Goal: Transaction & Acquisition: Purchase product/service

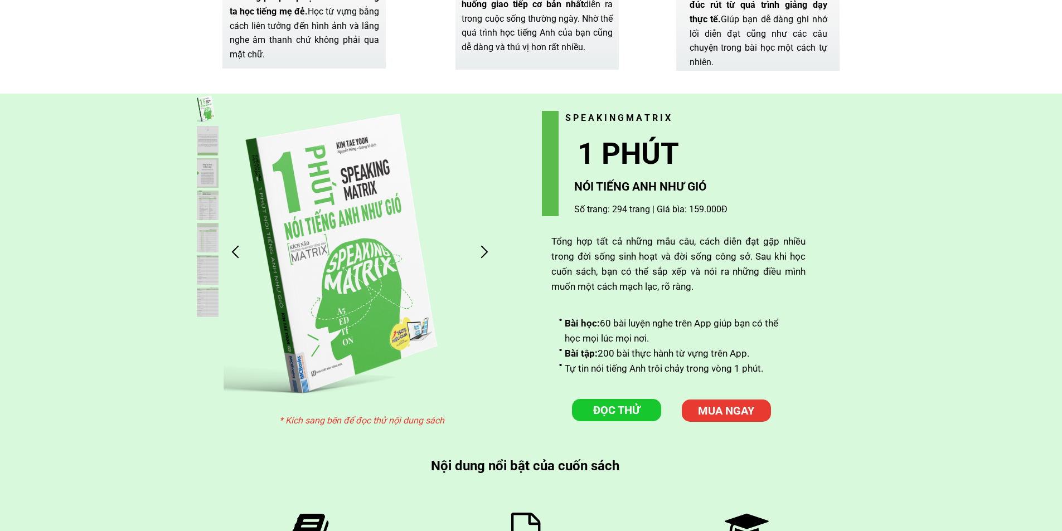
scroll to position [2844, 0]
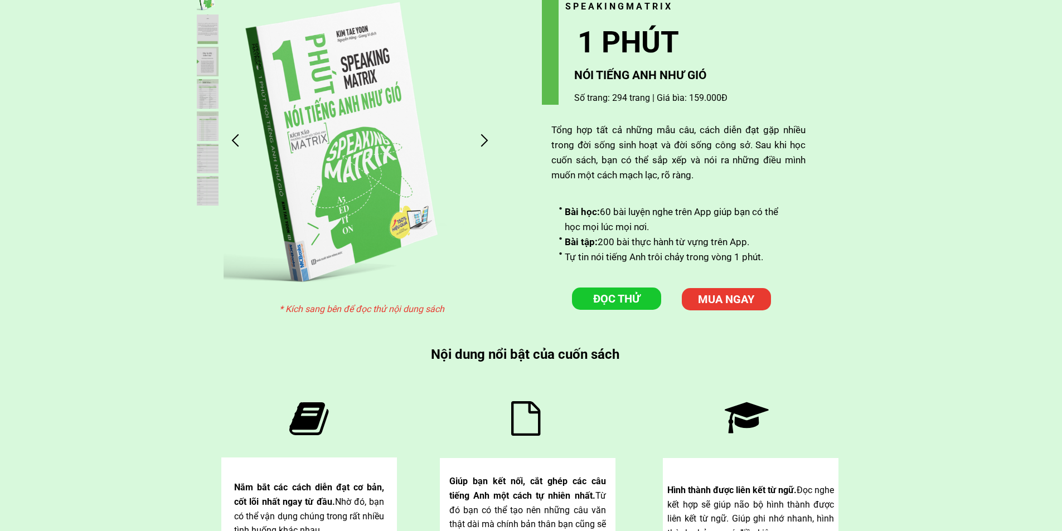
drag, startPoint x: 600, startPoint y: 324, endPoint x: 473, endPoint y: 378, distance: 138.2
click at [473, 378] on div "Giúp bạn kết nối, cắt ghép các câu tiếng Anh một cách tự nhiên nhất. Từ đó bạn …" at bounding box center [529, 451] width 617 height 215
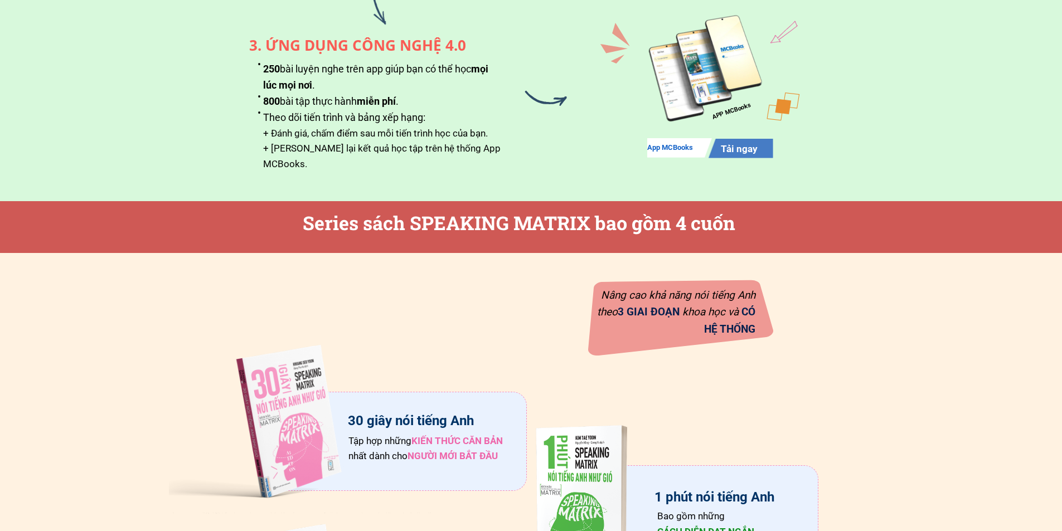
scroll to position [1227, 0]
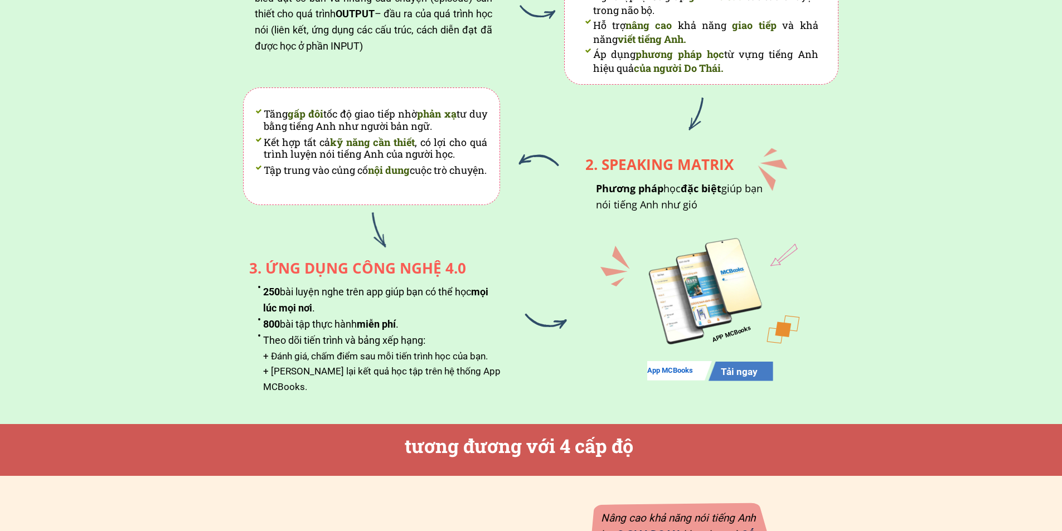
click at [928, 117] on div "TẠI SAO BỘ GIẢI PHÁP NÀY HIỆU QUẢ ? Các phương pháp của English Matrix giúp phá…" at bounding box center [531, 131] width 1062 height 586
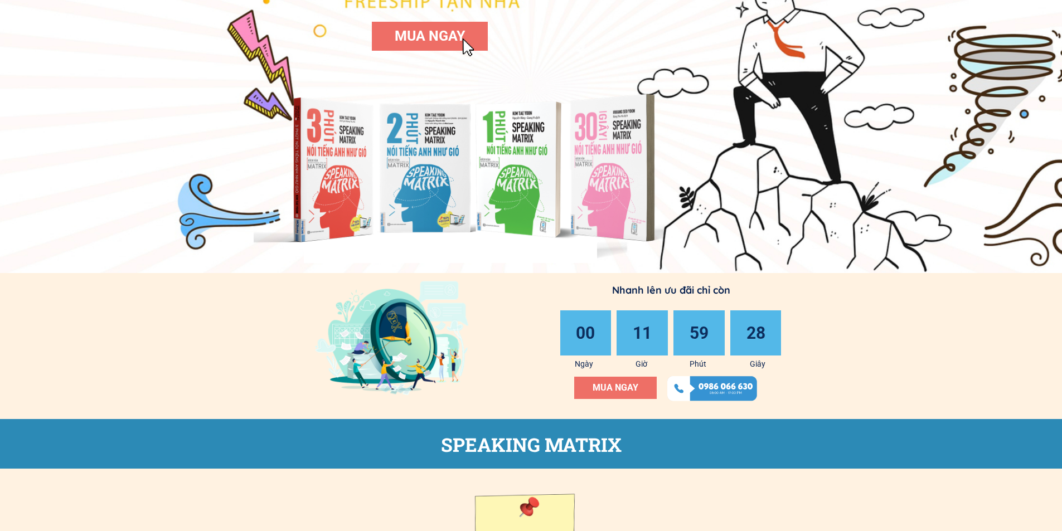
scroll to position [0, 0]
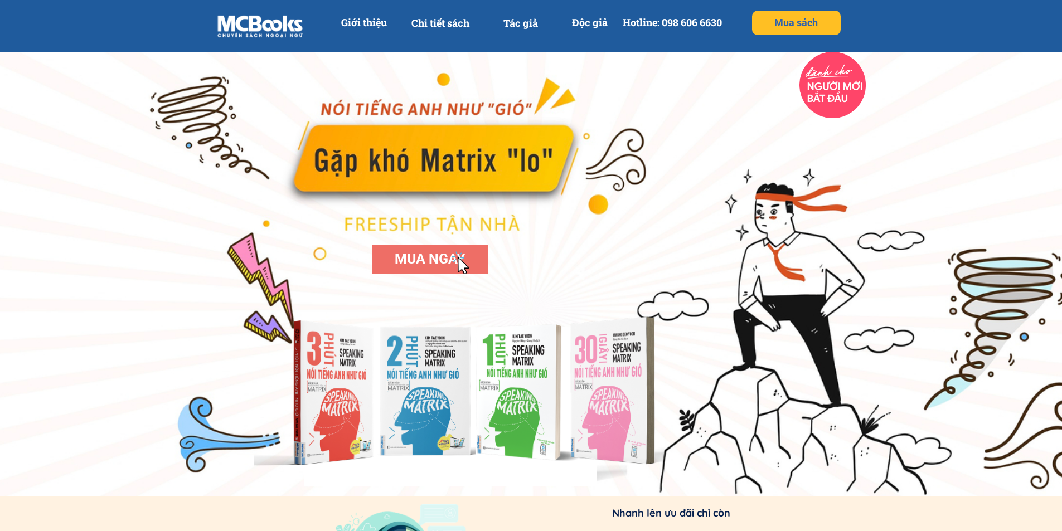
click at [398, 260] on span "MUA NGAY" at bounding box center [430, 259] width 70 height 16
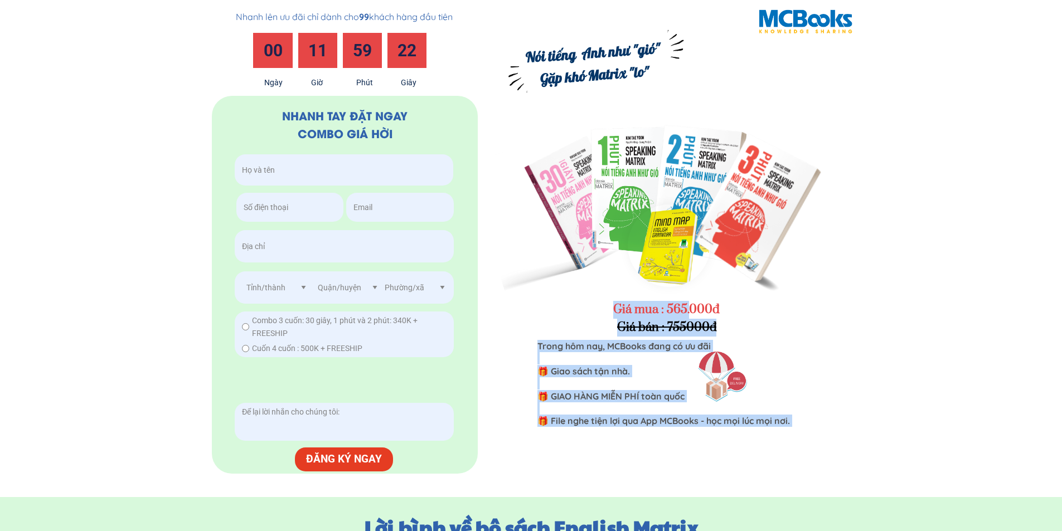
drag, startPoint x: 744, startPoint y: 311, endPoint x: 695, endPoint y: 317, distance: 49.5
click at [689, 316] on div "Trong hôm nay, MCBooks đang có ưu đãi 🎁 Giao sách tận nhà. 🎁 GIAO HÀNG MIỄN PHÍ…" at bounding box center [688, 240] width 411 height 366
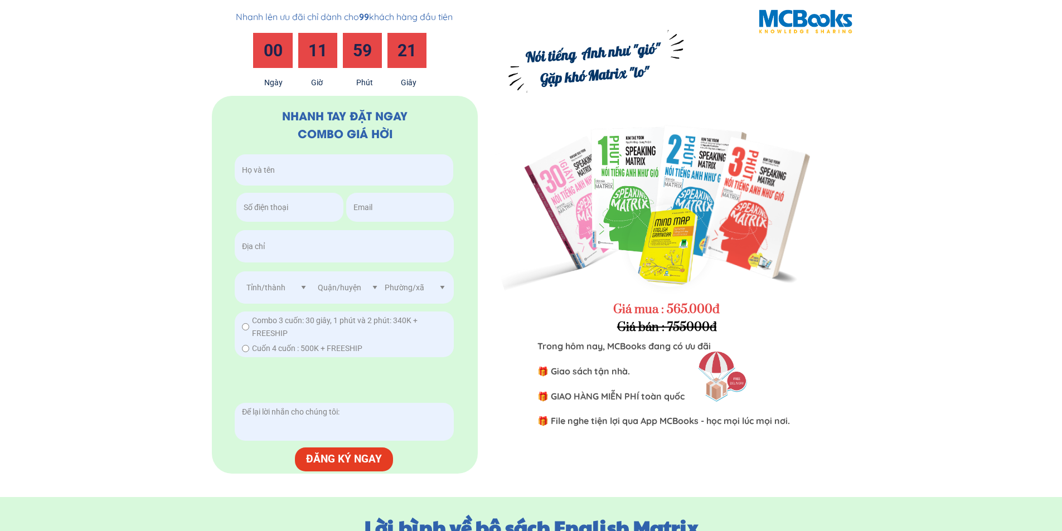
click at [741, 320] on div at bounding box center [751, 209] width 286 height 304
drag, startPoint x: 720, startPoint y: 312, endPoint x: 590, endPoint y: 312, distance: 130.5
click at [608, 312] on div at bounding box center [751, 209] width 286 height 304
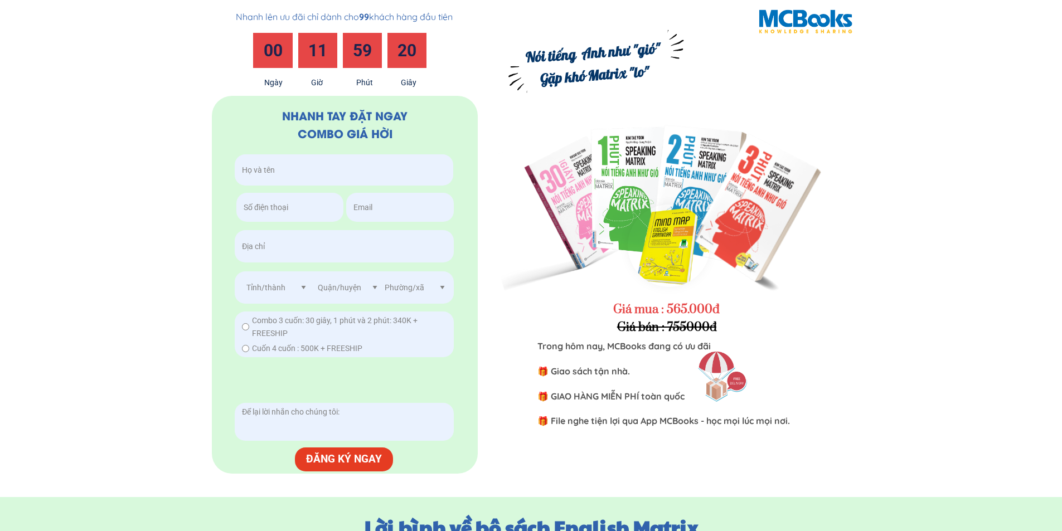
click at [684, 312] on h3 "Giá mua : 565.000đ" at bounding box center [669, 310] width 112 height 18
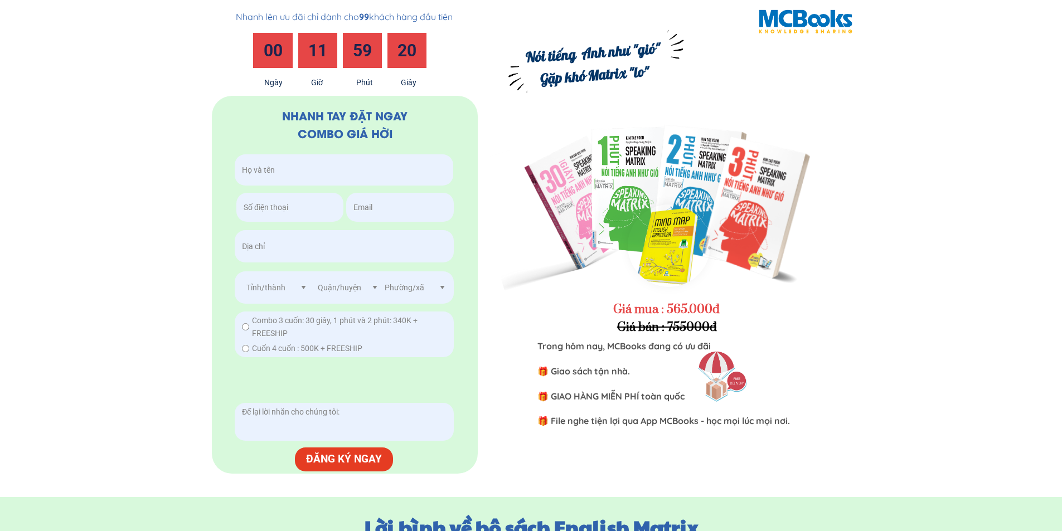
click at [756, 309] on div at bounding box center [751, 209] width 286 height 304
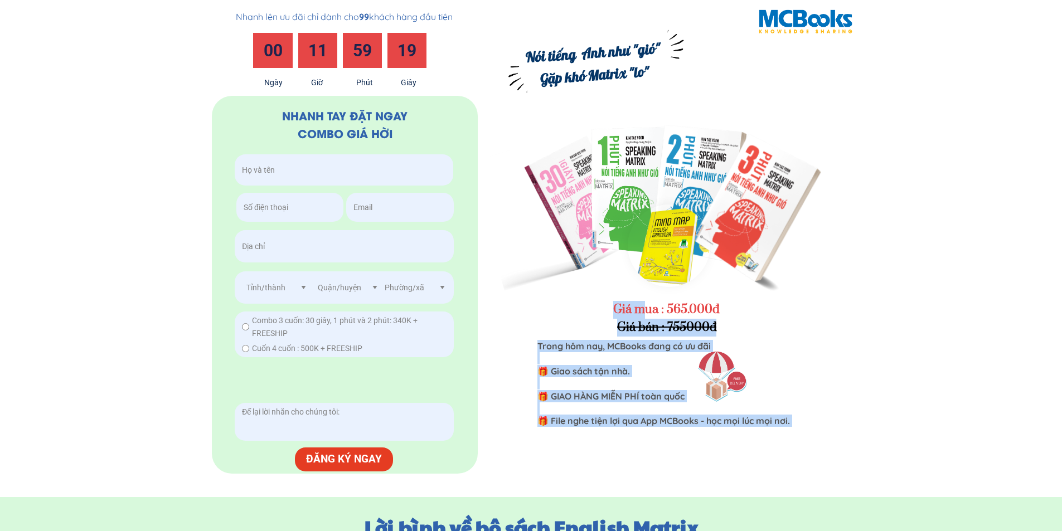
drag, startPoint x: 724, startPoint y: 303, endPoint x: 719, endPoint y: 306, distance: 6.0
click at [648, 306] on div "Trong hôm nay, MCBooks đang có ưu đãi 🎁 Giao sách tận nhà. 🎁 GIAO HÀNG MIỄN PHÍ…" at bounding box center [688, 240] width 411 height 366
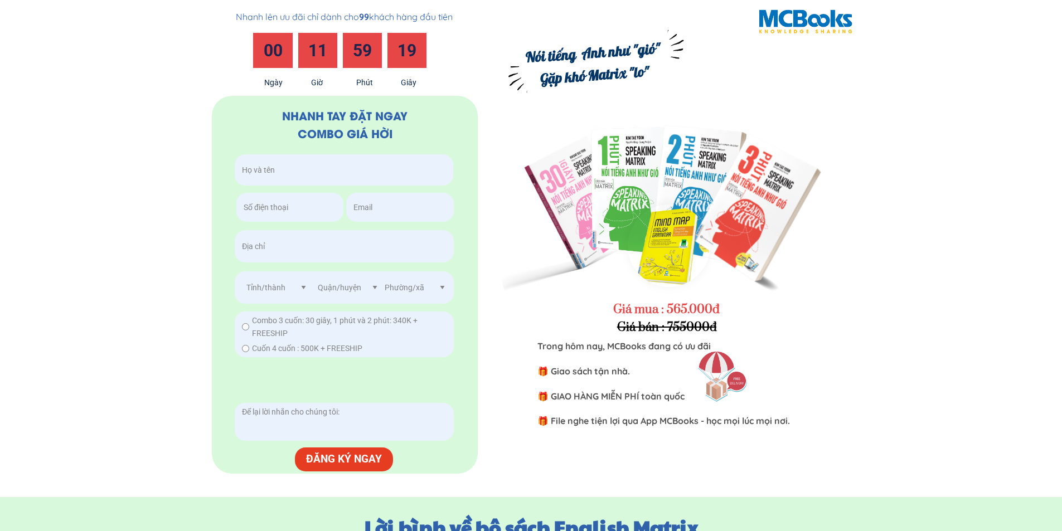
click at [719, 306] on h3 "Giá mua : 565.000đ" at bounding box center [669, 310] width 112 height 18
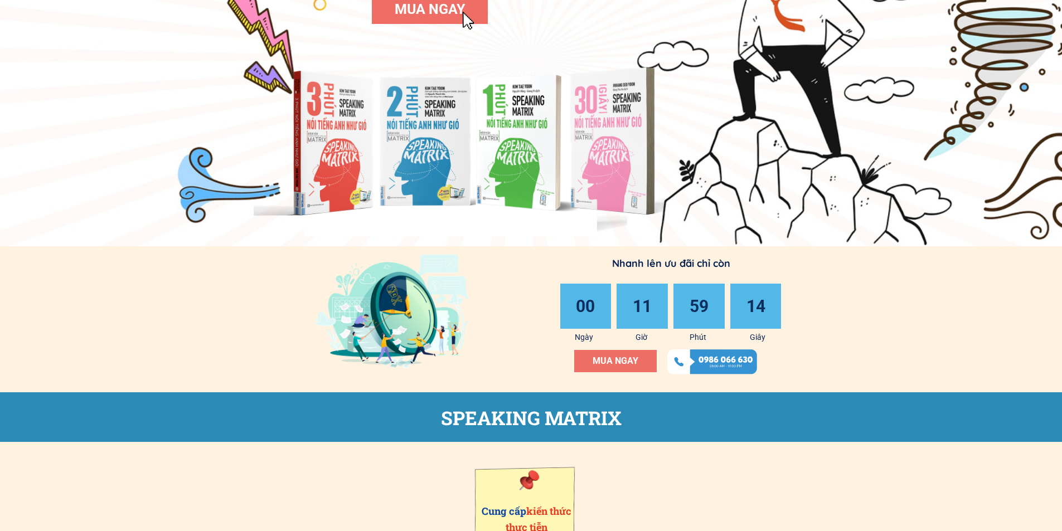
scroll to position [194, 0]
